Goal: Task Accomplishment & Management: Complete application form

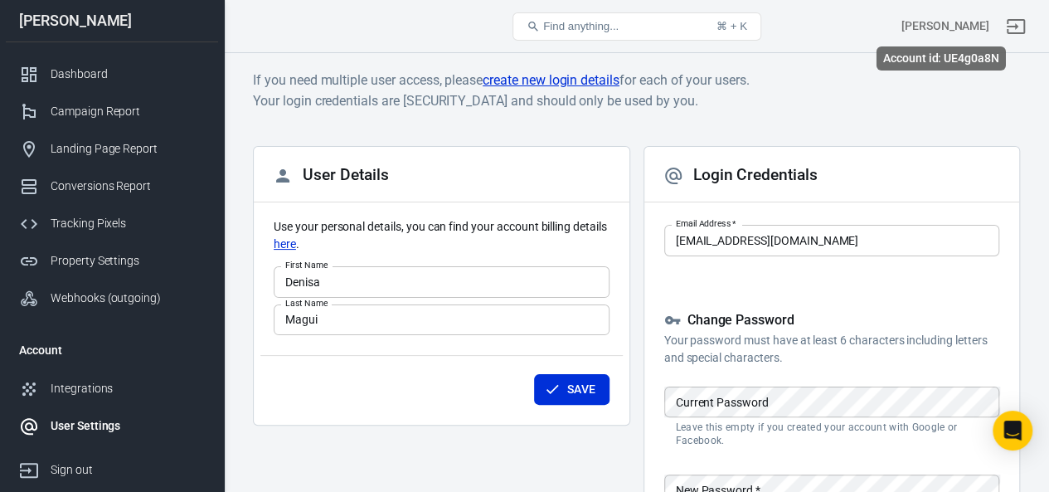
click at [921, 22] on div "[PERSON_NAME]" at bounding box center [945, 25] width 88 height 17
click at [545, 78] on link "create new login details" at bounding box center [551, 80] width 137 height 21
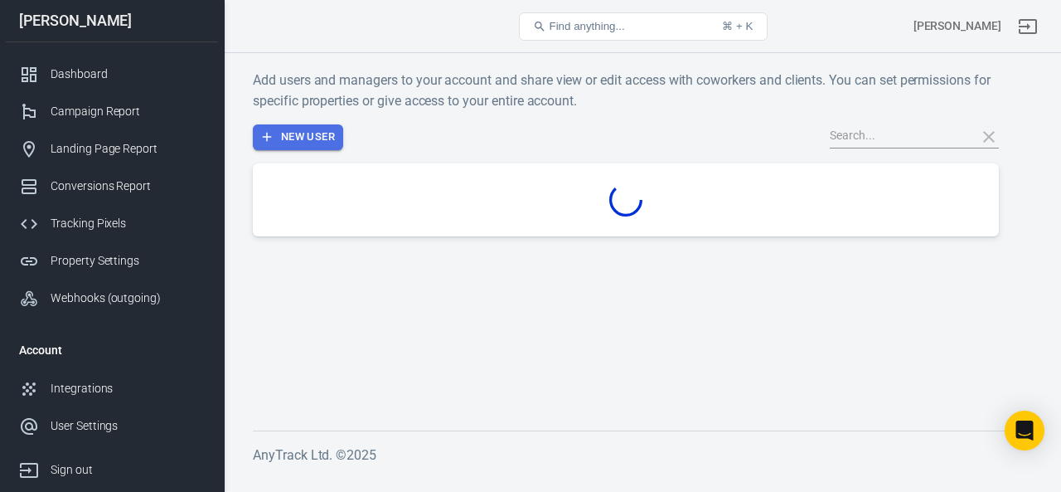
click at [302, 134] on button "New User" at bounding box center [298, 137] width 90 height 26
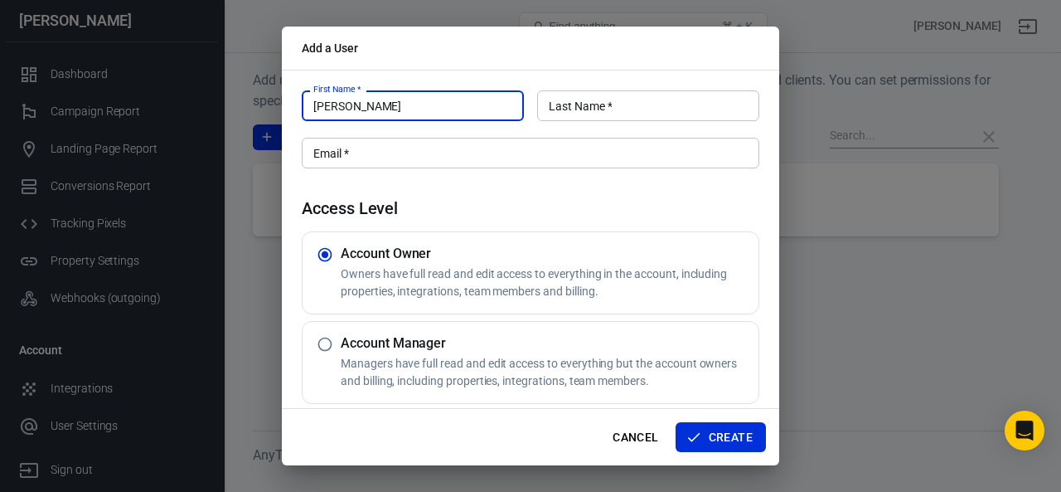
type input "[PERSON_NAME]"
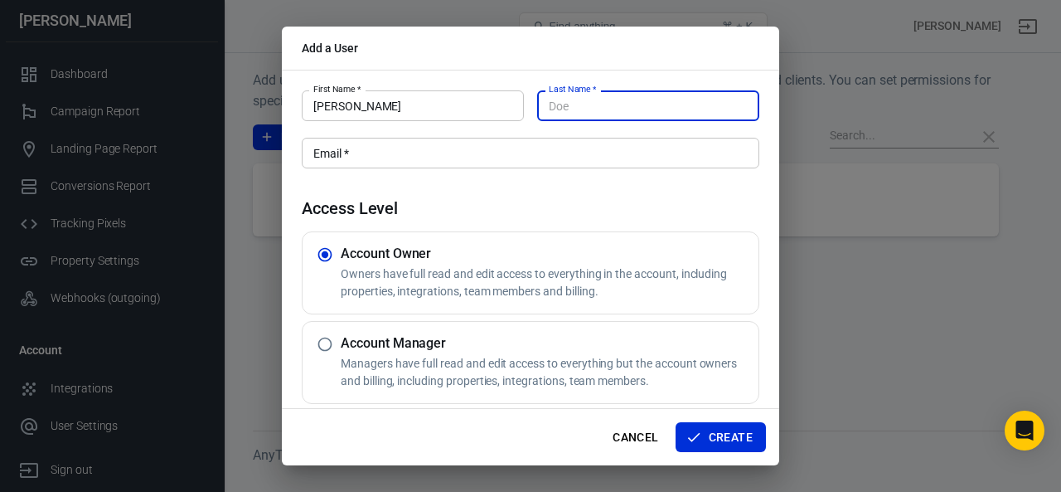
click at [623, 107] on input "Last Name   *" at bounding box center [648, 105] width 222 height 31
type input "[PERSON_NAME]"
click at [467, 161] on input "Email   *" at bounding box center [531, 153] width 458 height 31
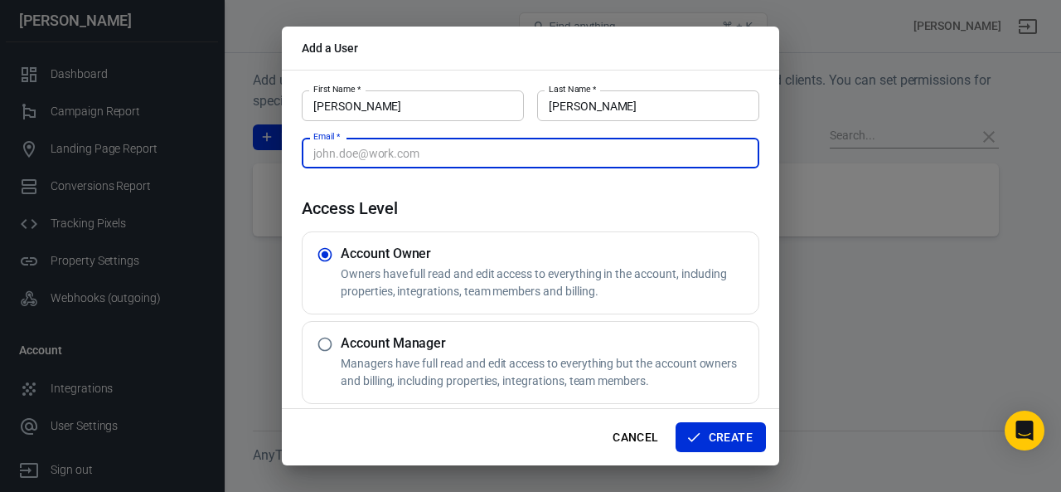
paste input "[EMAIL_ADDRESS][DOMAIN_NAME]"
type input "[EMAIL_ADDRESS][DOMAIN_NAME]"
click at [323, 338] on input "radio" at bounding box center [325, 344] width 32 height 32
radio input "true"
radio input "false"
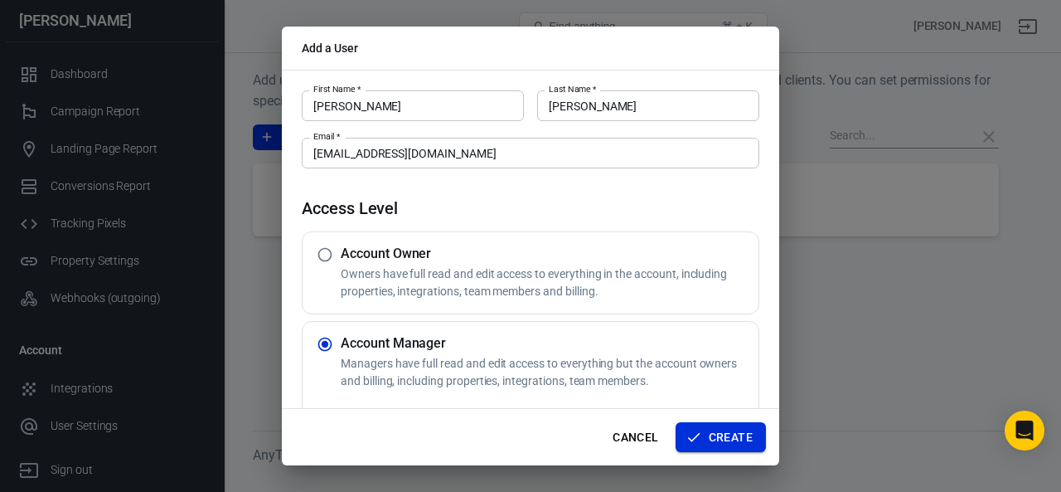
click at [732, 440] on button "Create" at bounding box center [721, 437] width 90 height 31
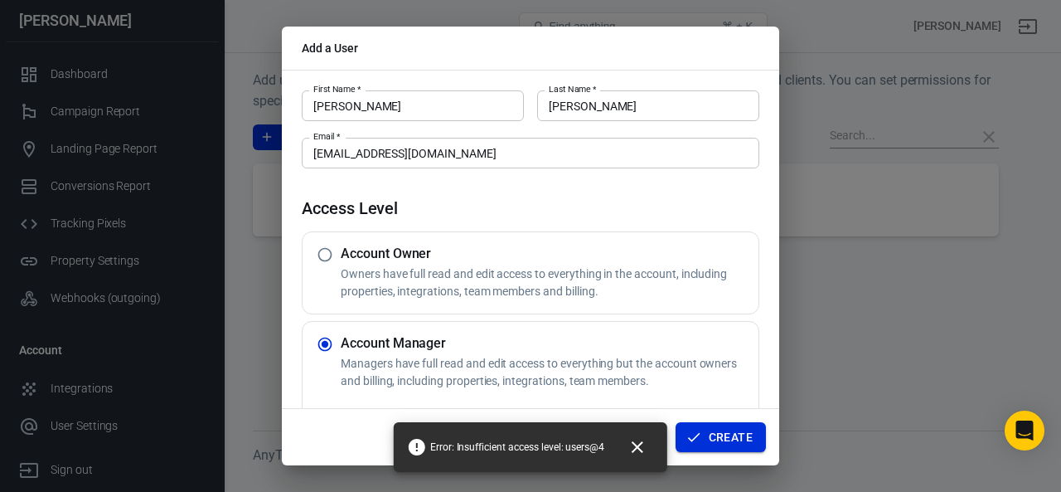
click at [725, 439] on button "Create" at bounding box center [721, 437] width 90 height 31
click at [694, 351] on div "Account Manager Managers have full read and edit access to everything but the a…" at bounding box center [546, 424] width 411 height 179
